Goal: Task Accomplishment & Management: Complete application form

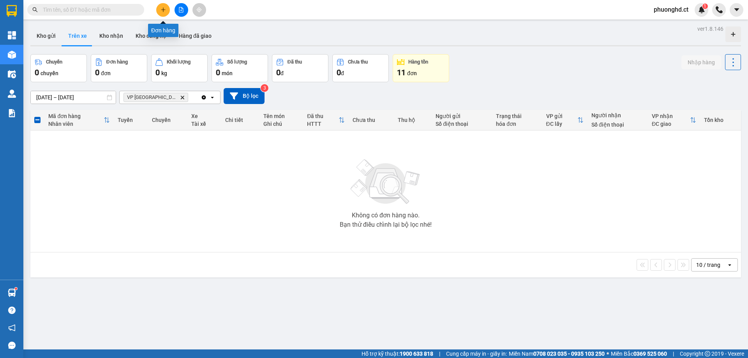
click at [162, 7] on icon "plus" at bounding box center [163, 9] width 5 height 5
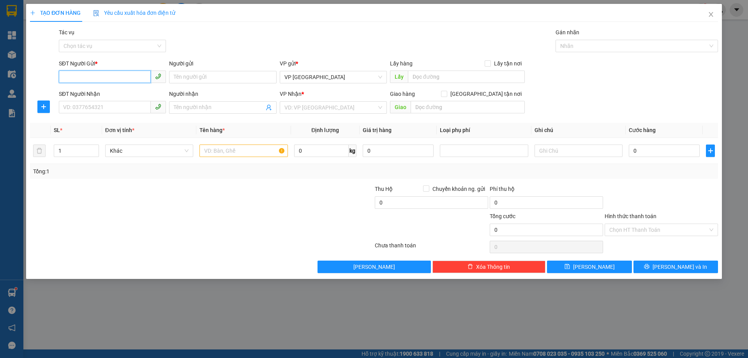
paste input "0000000000"
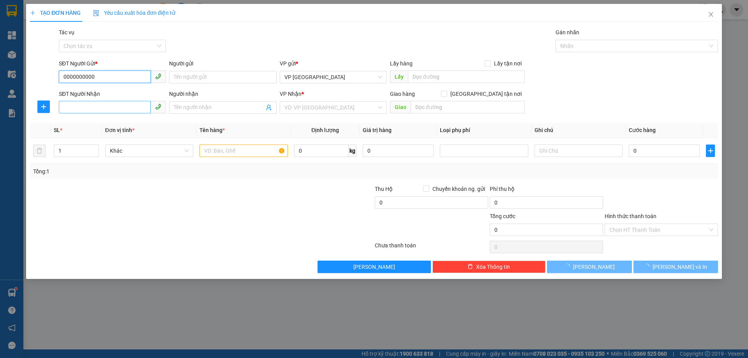
type input "0000000000"
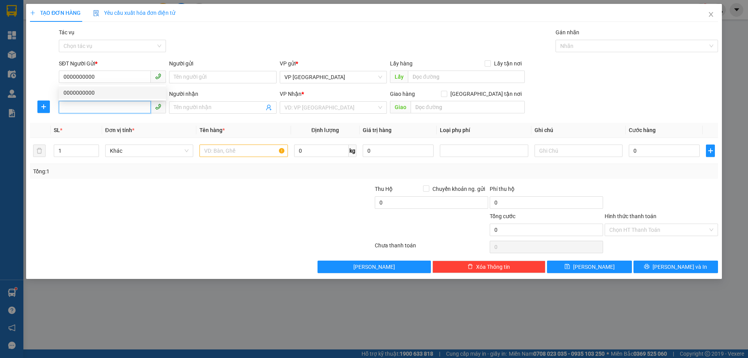
click at [108, 107] on input "SĐT Người Nhận" at bounding box center [105, 107] width 92 height 12
click at [317, 79] on span "VP [GEOGRAPHIC_DATA]" at bounding box center [333, 77] width 98 height 12
type input "0963963616"
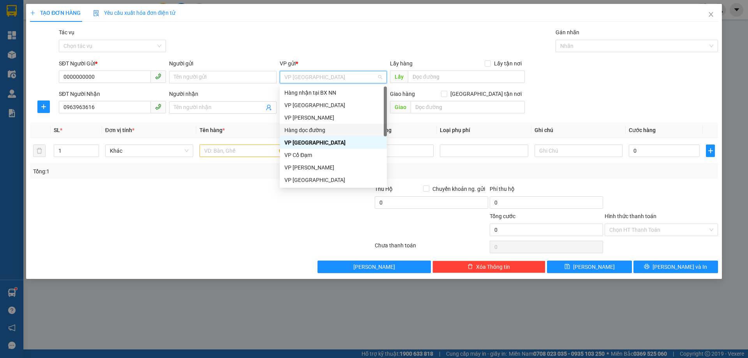
click at [313, 129] on div "Hàng dọc đường" at bounding box center [333, 130] width 98 height 9
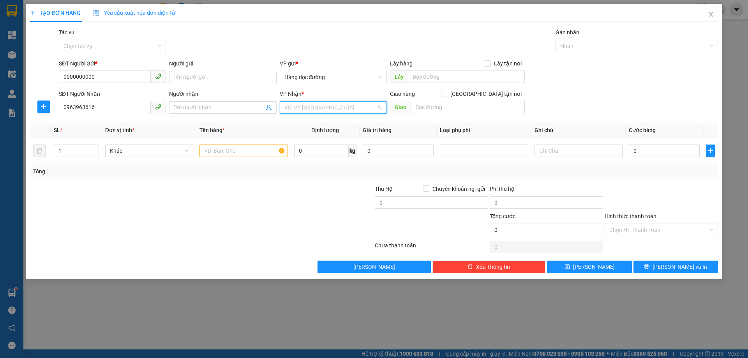
click at [326, 108] on input "search" at bounding box center [330, 108] width 92 height 12
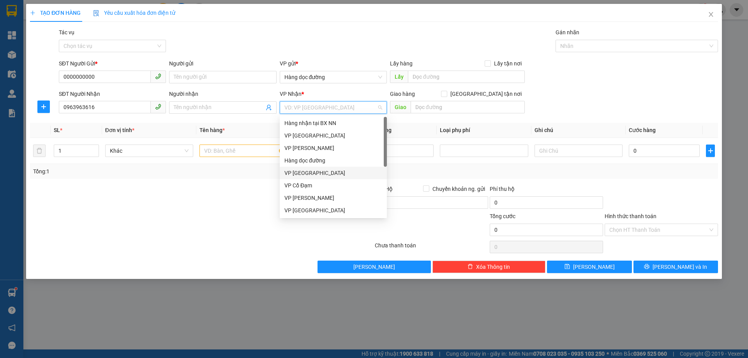
click at [306, 175] on div "VP [GEOGRAPHIC_DATA]" at bounding box center [333, 173] width 98 height 9
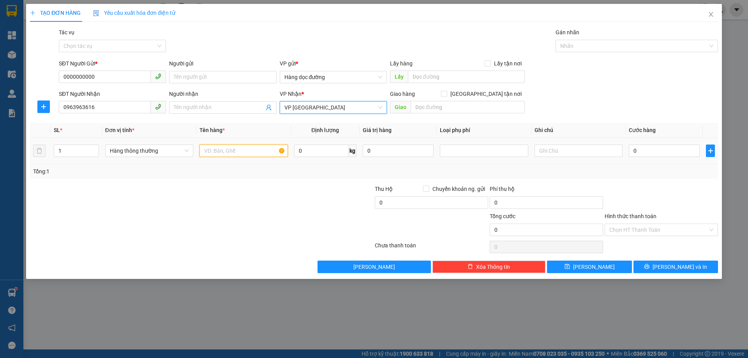
click at [238, 155] on input "text" at bounding box center [244, 151] width 88 height 12
type input "1 XỐP"
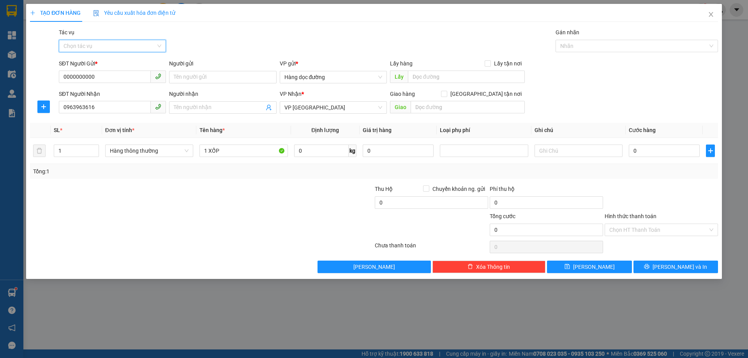
click at [145, 48] on input "Tác vụ" at bounding box center [110, 46] width 92 height 12
drag, startPoint x: 119, startPoint y: 74, endPoint x: 115, endPoint y: 77, distance: 4.4
click at [115, 77] on div "Nhập hàng kho nhận" at bounding box center [113, 74] width 98 height 9
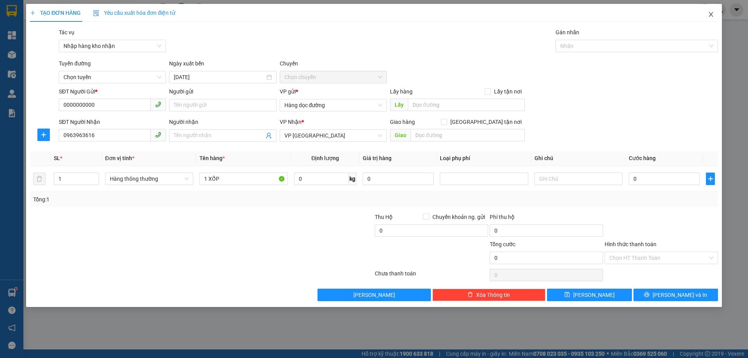
click at [710, 13] on icon "close" at bounding box center [711, 14] width 6 height 6
